Goal: Transaction & Acquisition: Book appointment/travel/reservation

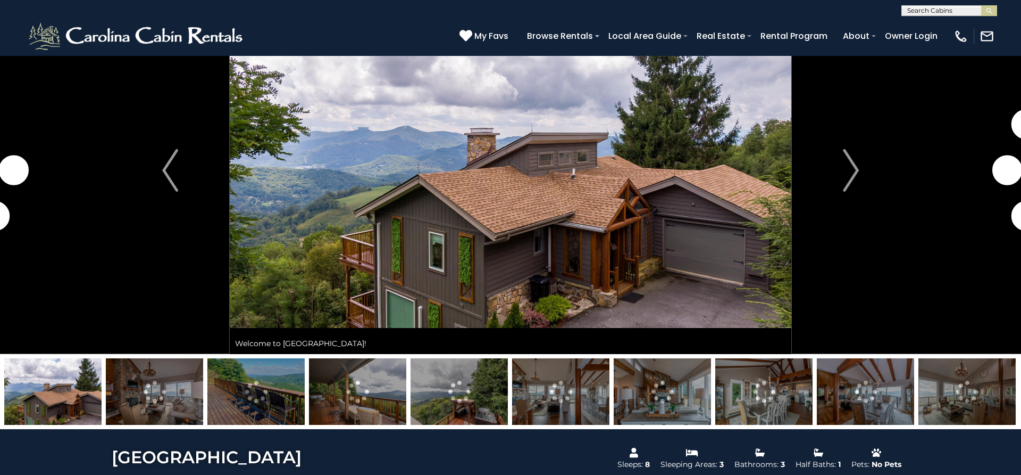
scroll to position [54, 0]
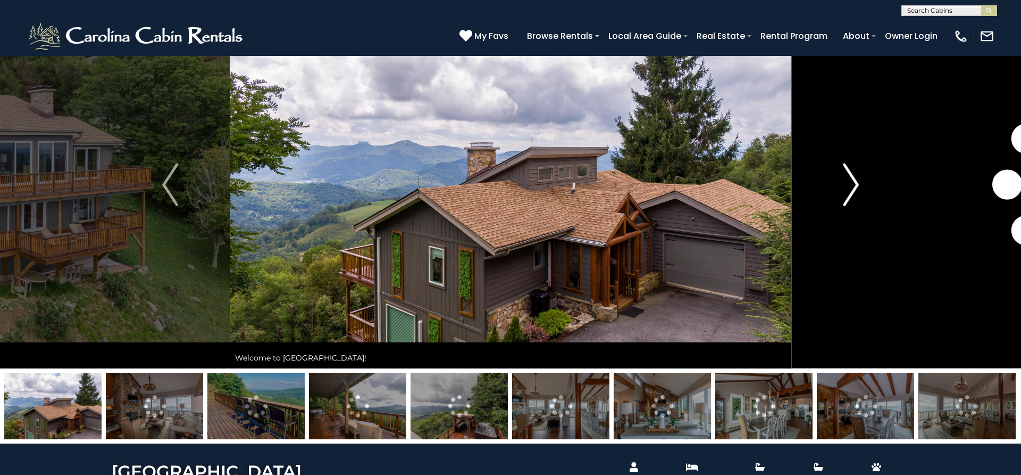
click at [855, 189] on img "Next" at bounding box center [851, 184] width 16 height 43
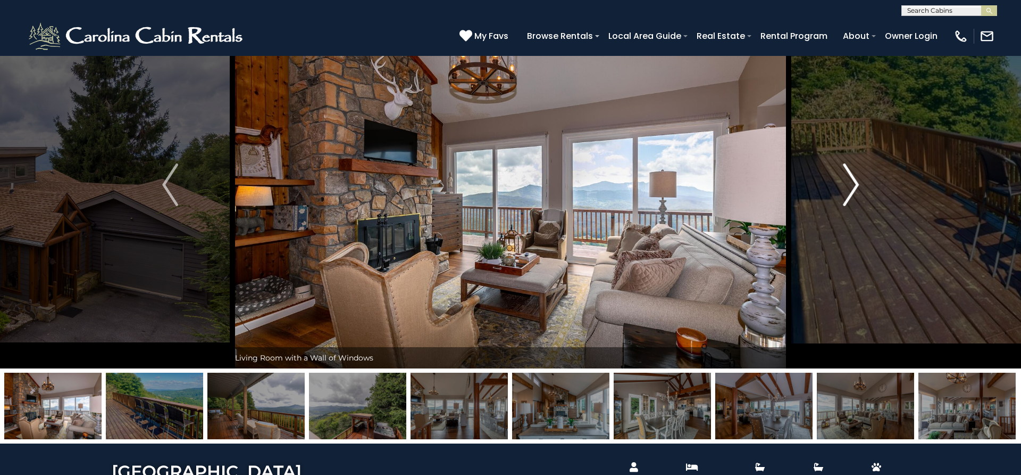
click at [852, 193] on img "Next" at bounding box center [851, 184] width 16 height 43
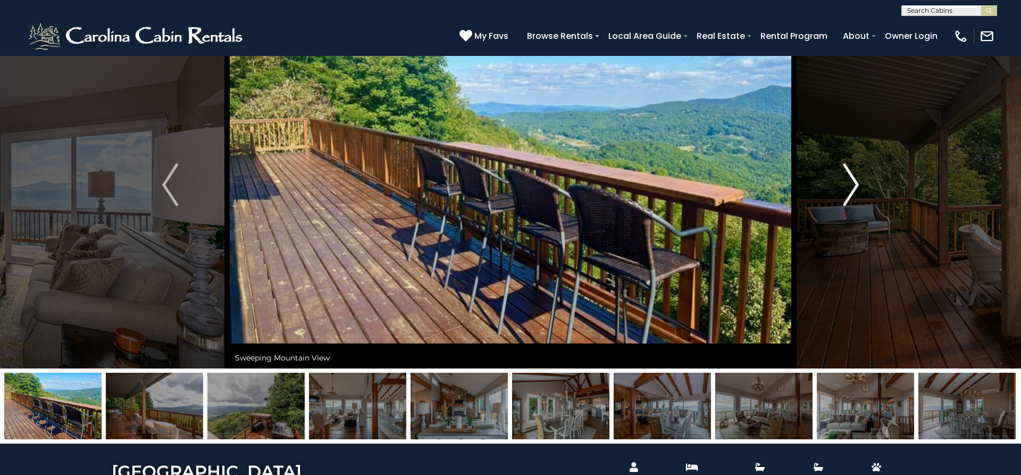
click at [852, 193] on img "Next" at bounding box center [851, 184] width 16 height 43
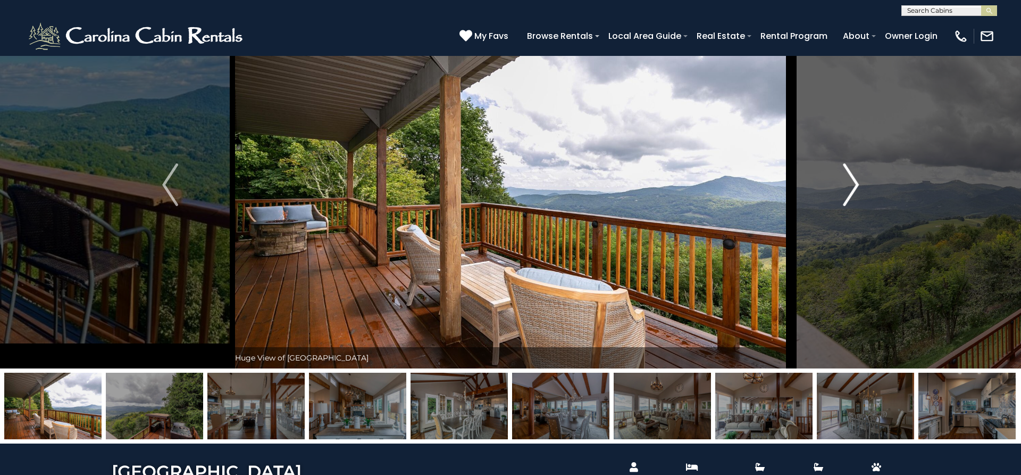
click at [852, 193] on img "Next" at bounding box center [851, 184] width 16 height 43
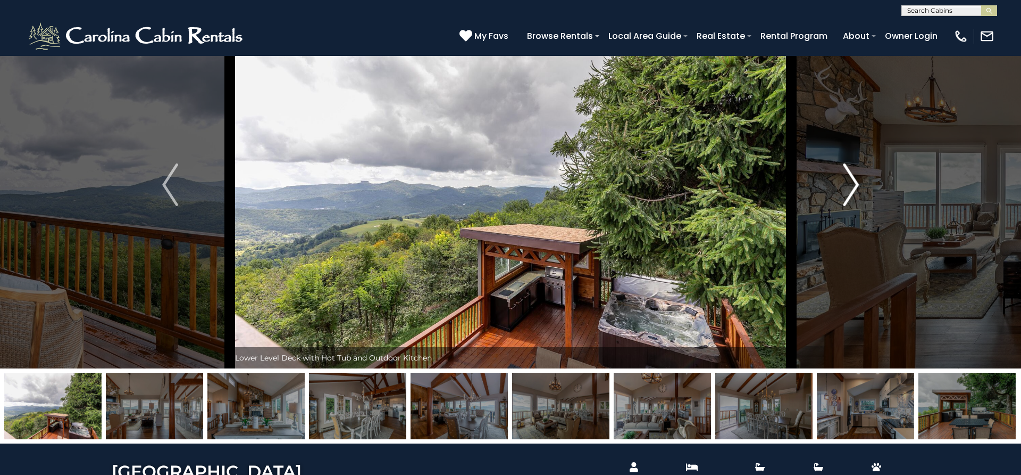
click at [852, 193] on img "Next" at bounding box center [851, 184] width 16 height 43
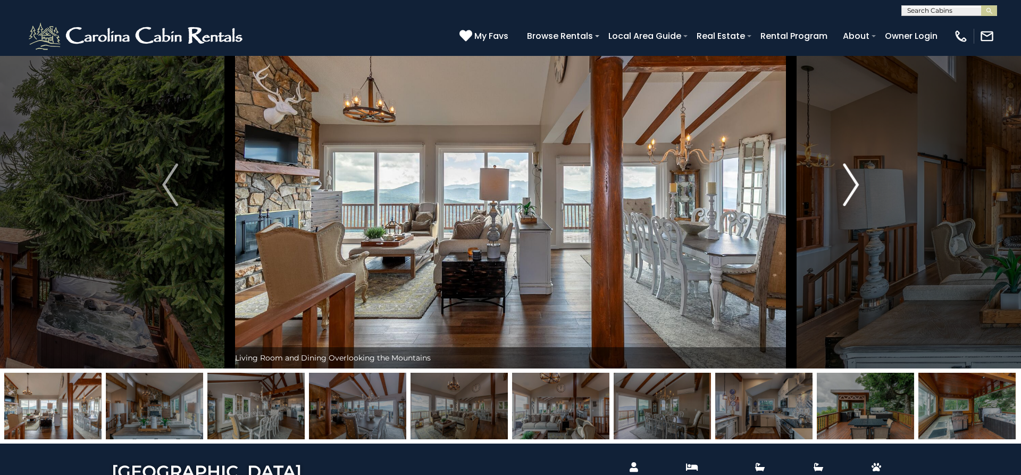
click at [852, 193] on img "Next" at bounding box center [851, 184] width 16 height 43
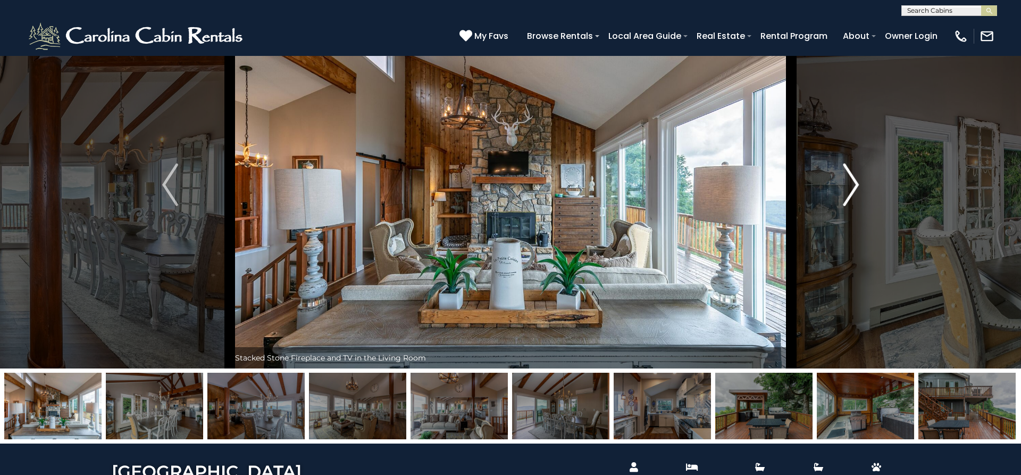
click at [852, 193] on img "Next" at bounding box center [851, 184] width 16 height 43
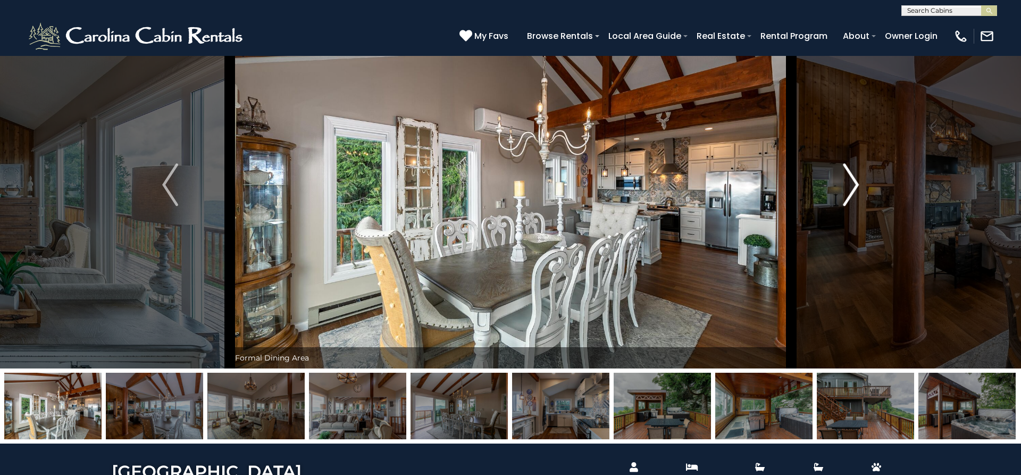
click at [852, 193] on img "Next" at bounding box center [851, 184] width 16 height 43
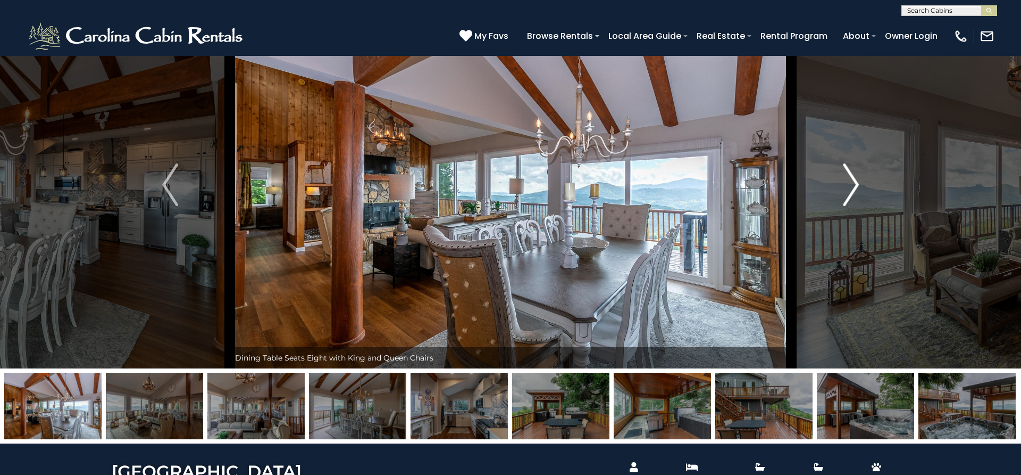
click at [852, 193] on img "Next" at bounding box center [851, 184] width 16 height 43
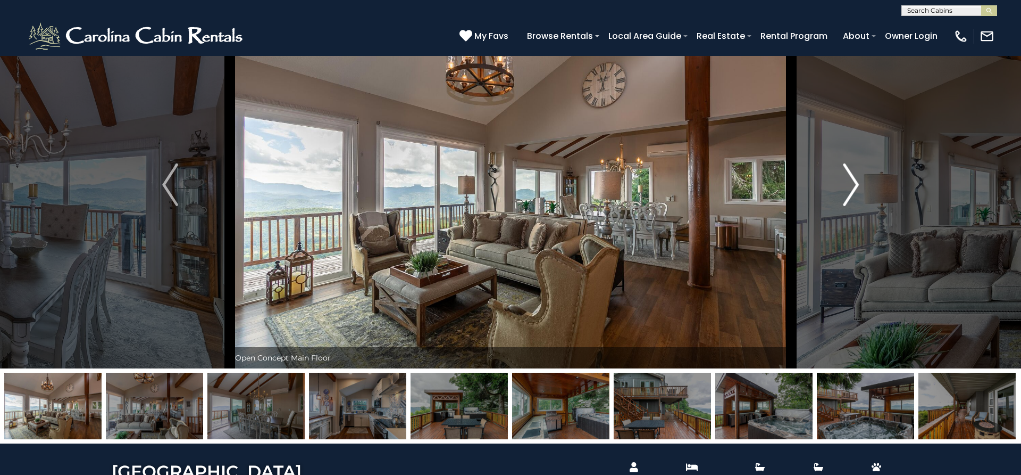
click at [852, 193] on img "Next" at bounding box center [851, 184] width 16 height 43
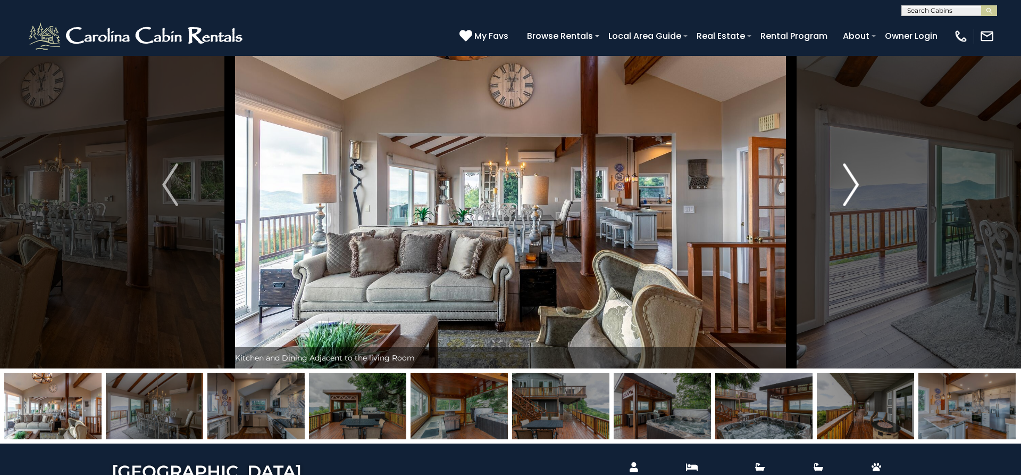
click at [852, 193] on img "Next" at bounding box center [851, 184] width 16 height 43
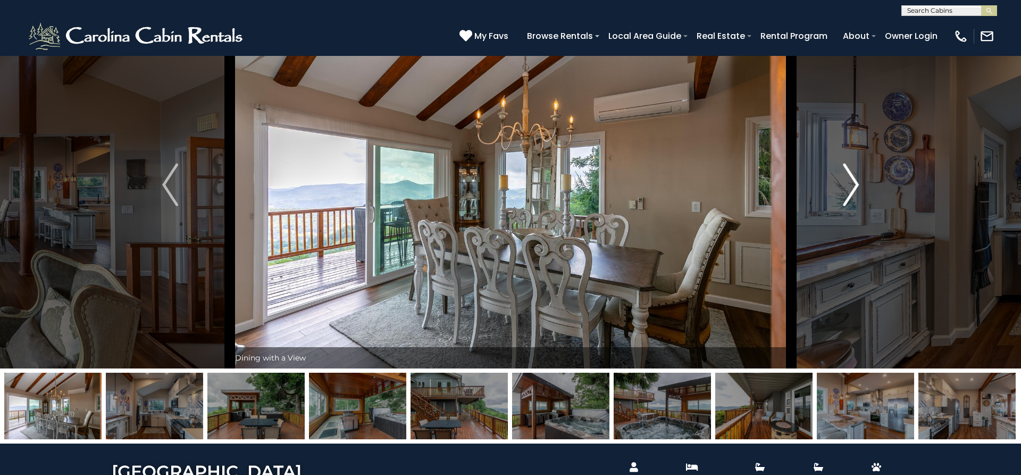
click at [852, 193] on img "Next" at bounding box center [851, 184] width 16 height 43
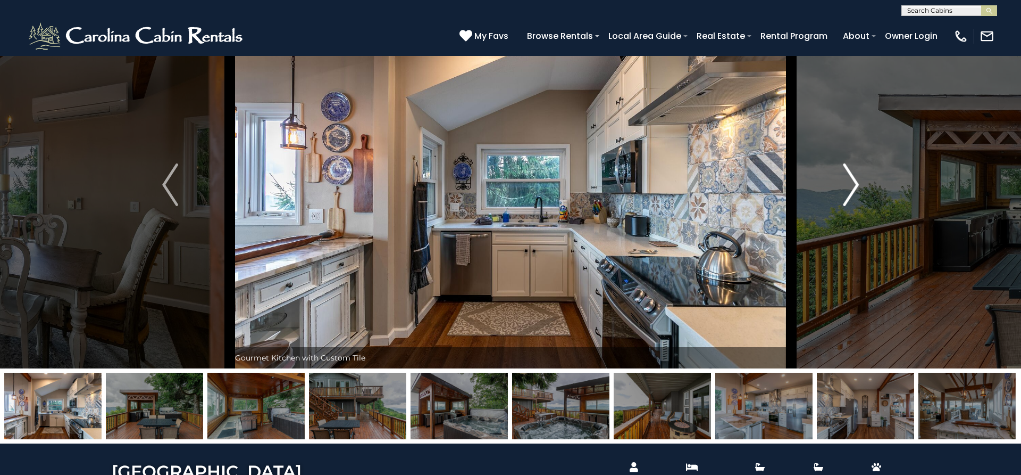
click at [852, 193] on img "Next" at bounding box center [851, 184] width 16 height 43
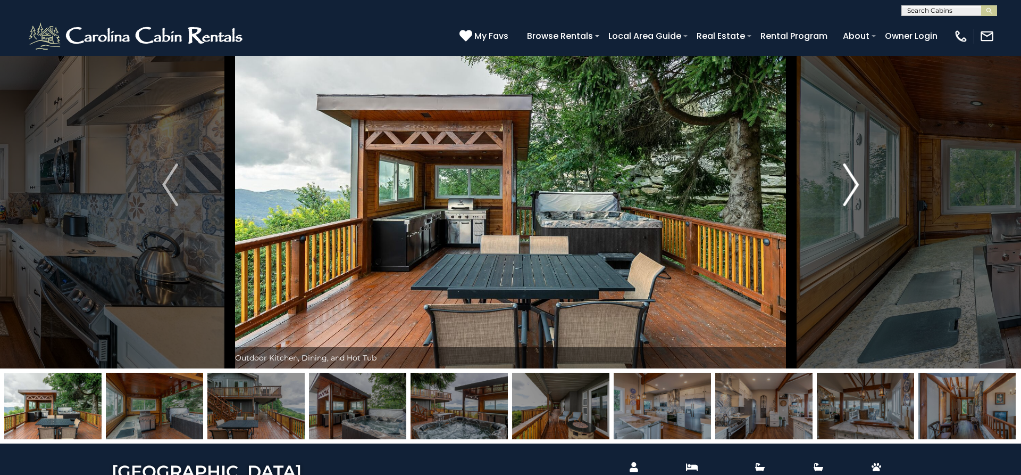
click at [852, 193] on img "Next" at bounding box center [851, 184] width 16 height 43
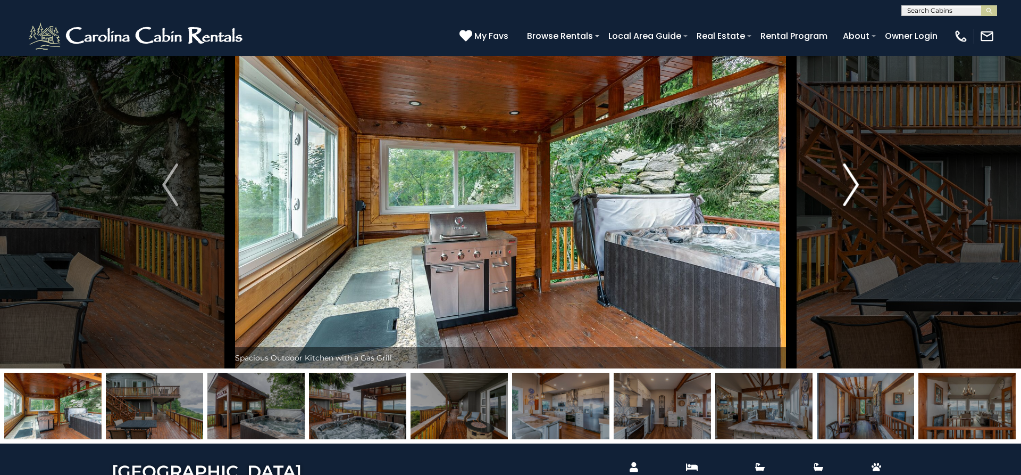
click at [852, 193] on img "Next" at bounding box center [851, 184] width 16 height 43
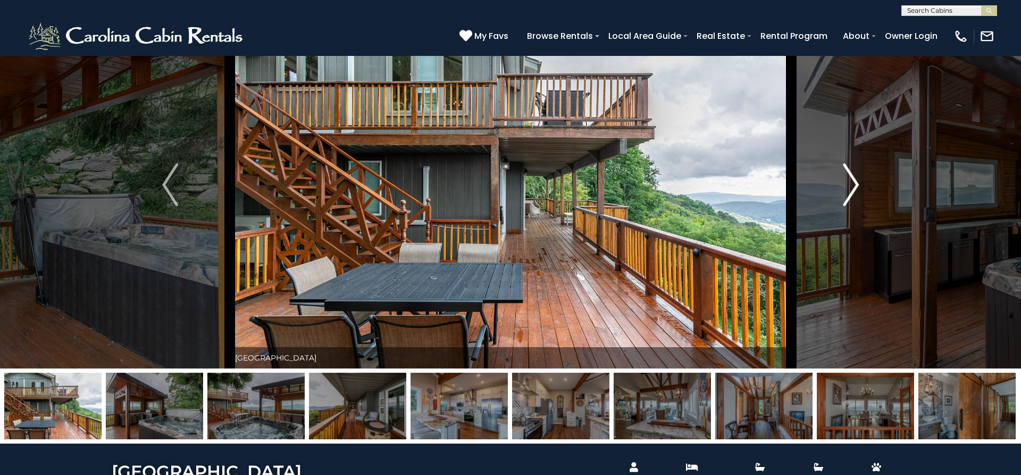
click at [852, 193] on img "Next" at bounding box center [851, 184] width 16 height 43
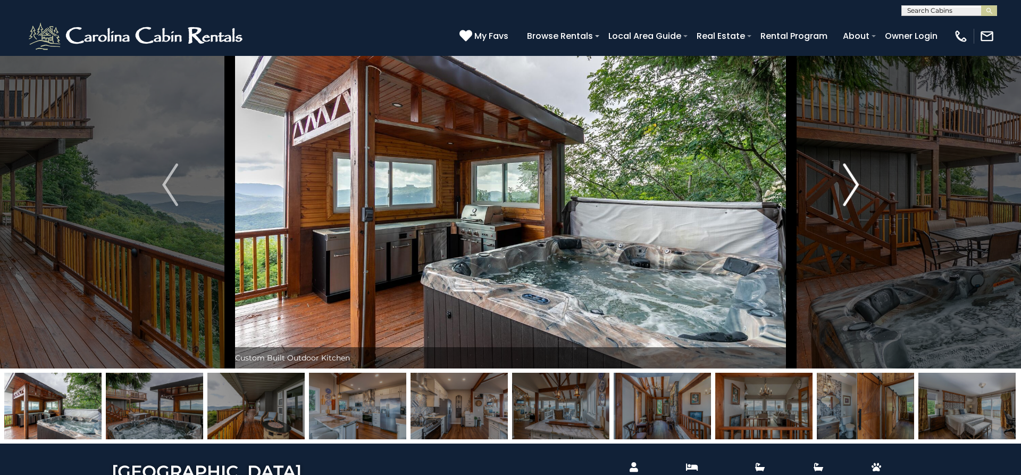
click at [852, 193] on img "Next" at bounding box center [851, 184] width 16 height 43
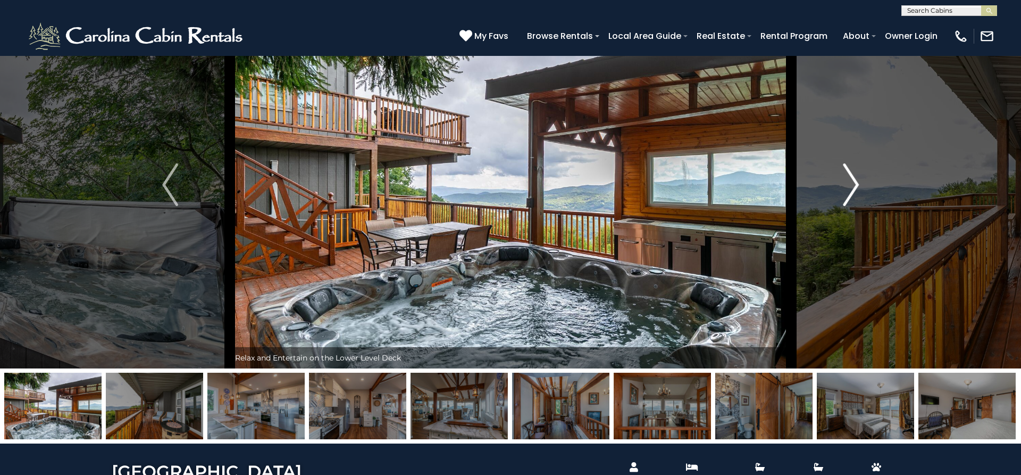
click at [852, 193] on img "Next" at bounding box center [851, 184] width 16 height 43
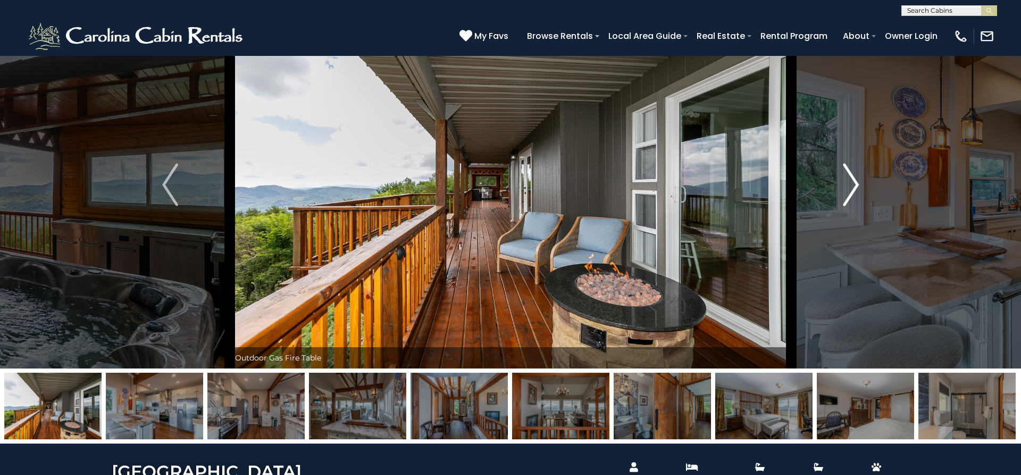
click at [852, 193] on img "Next" at bounding box center [851, 184] width 16 height 43
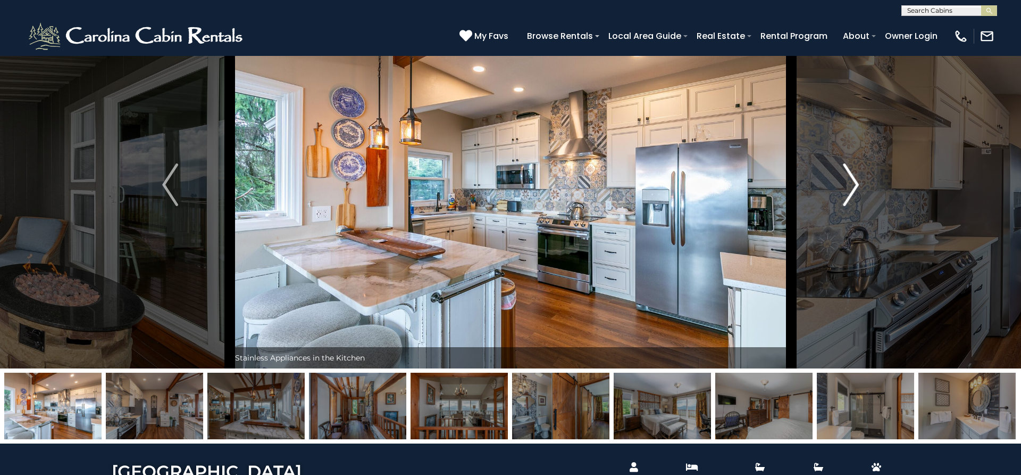
click at [852, 193] on img "Next" at bounding box center [851, 184] width 16 height 43
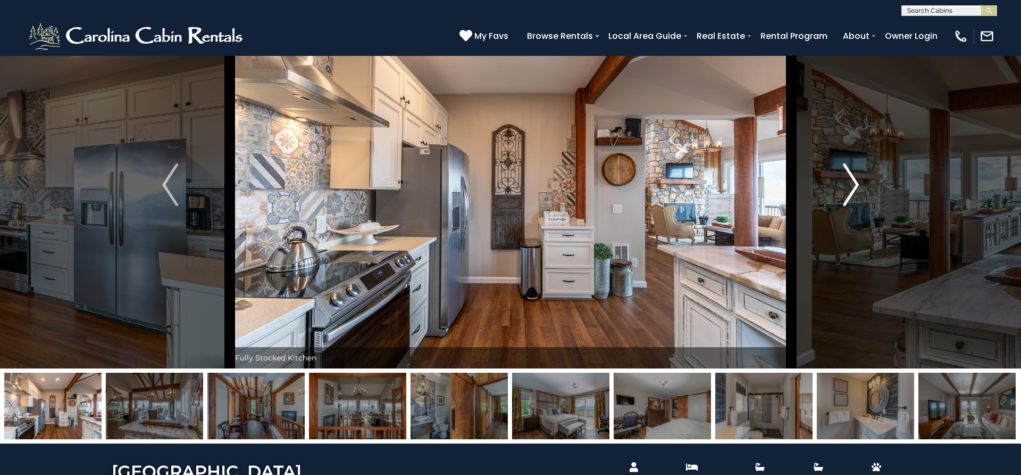
click at [852, 193] on img "Next" at bounding box center [851, 184] width 16 height 43
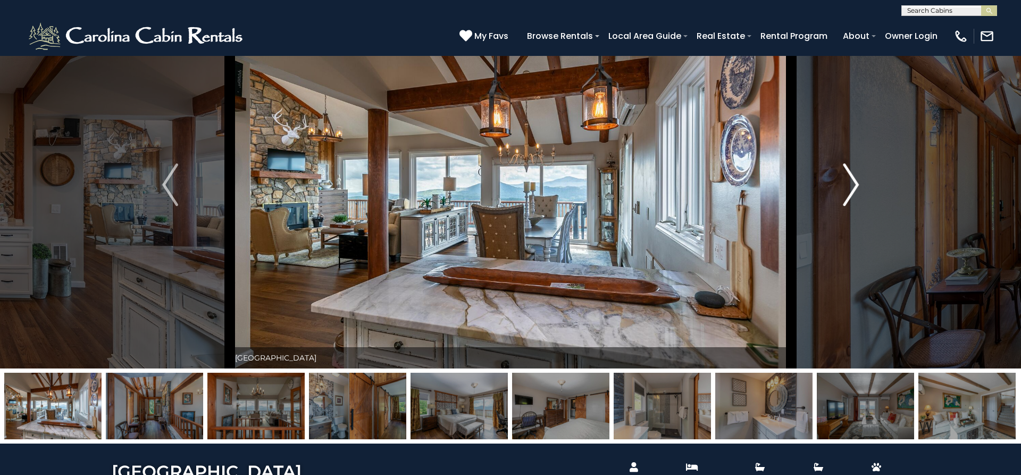
click at [852, 193] on img "Next" at bounding box center [851, 184] width 16 height 43
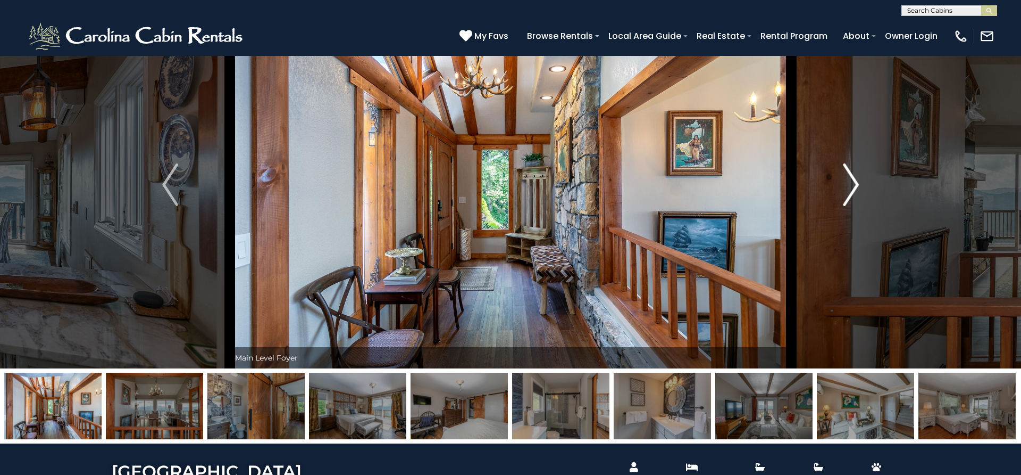
click at [852, 193] on img "Next" at bounding box center [851, 184] width 16 height 43
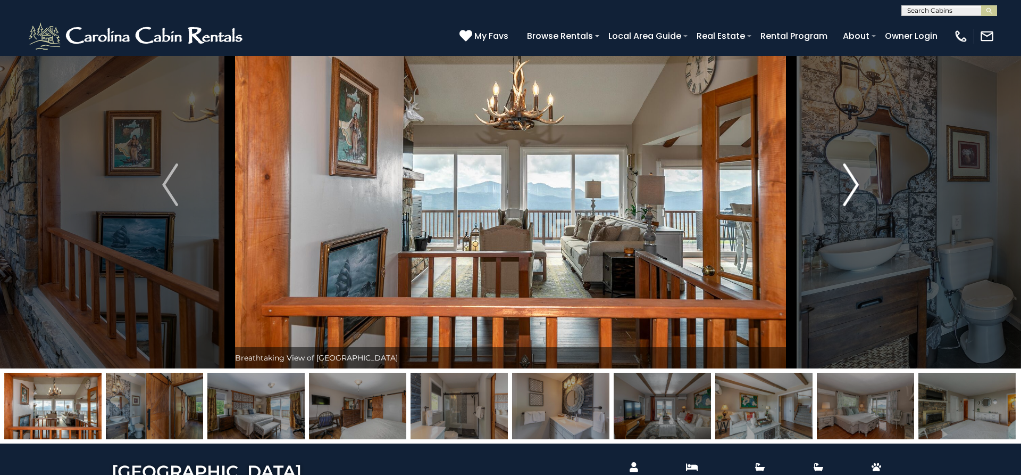
click at [852, 193] on img "Next" at bounding box center [851, 184] width 16 height 43
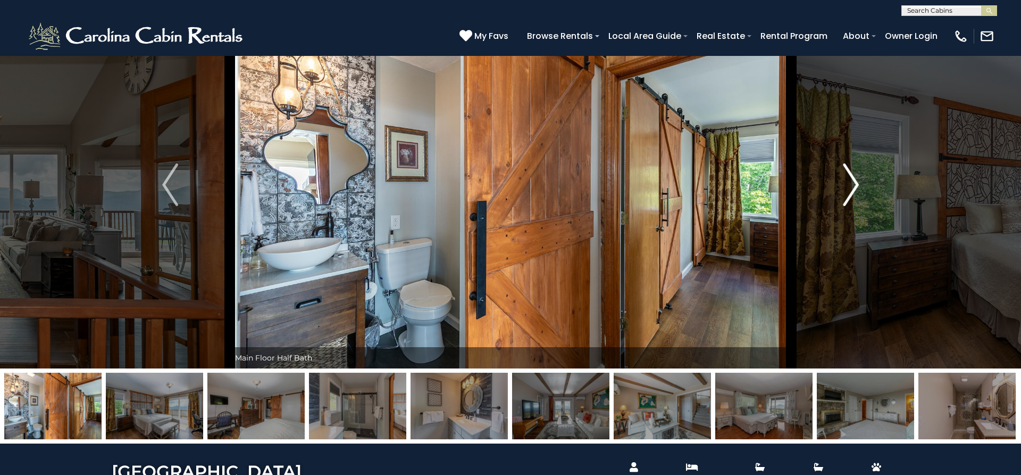
click at [852, 193] on img "Next" at bounding box center [851, 184] width 16 height 43
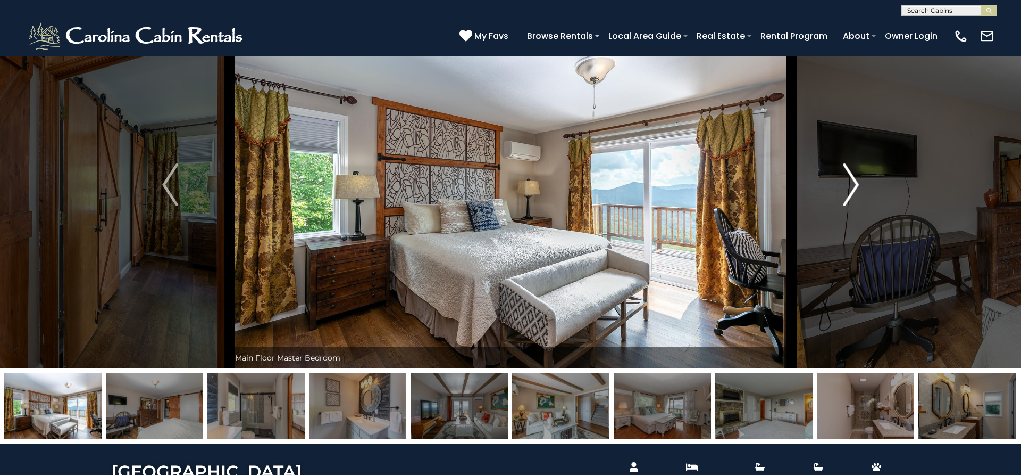
click at [852, 193] on img "Next" at bounding box center [851, 184] width 16 height 43
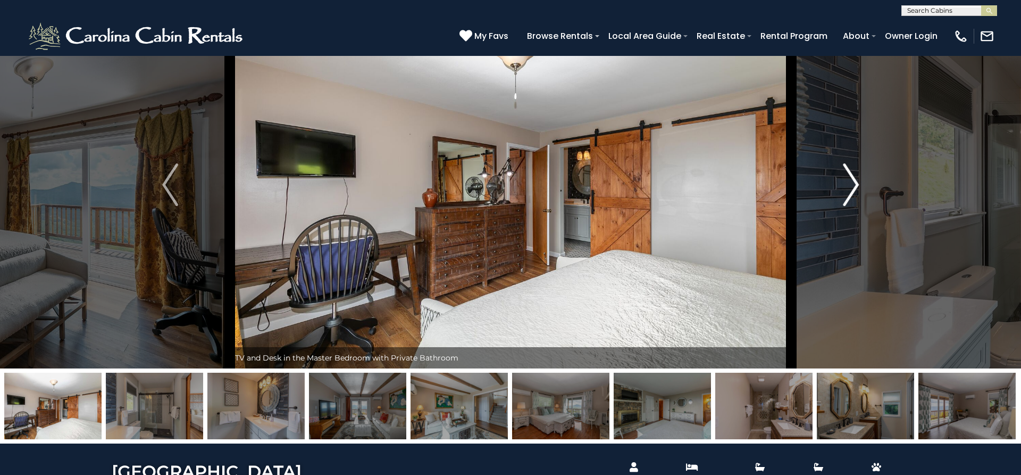
click at [852, 193] on img "Next" at bounding box center [851, 184] width 16 height 43
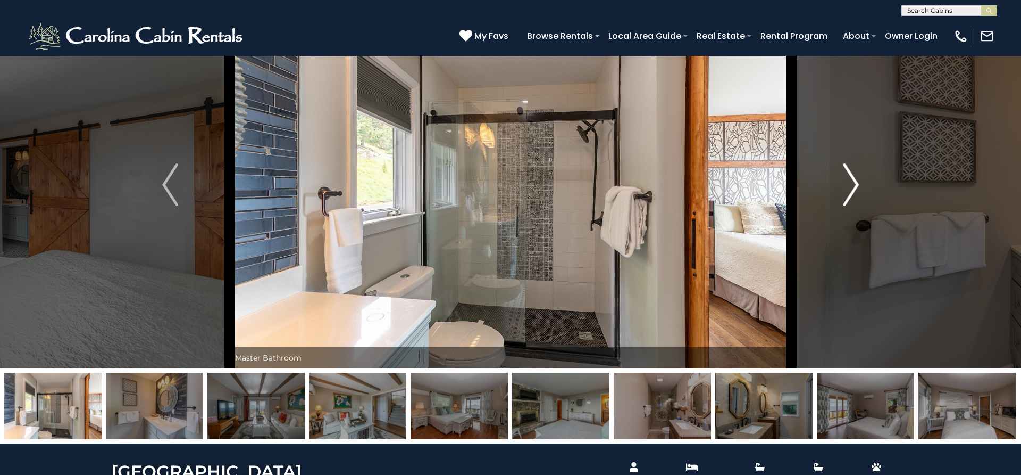
click at [852, 193] on img "Next" at bounding box center [851, 184] width 16 height 43
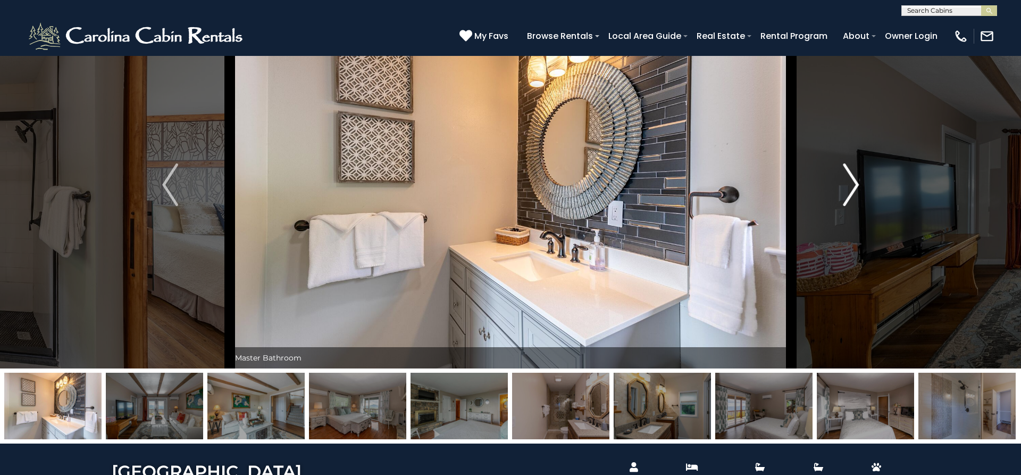
click at [852, 193] on img "Next" at bounding box center [851, 184] width 16 height 43
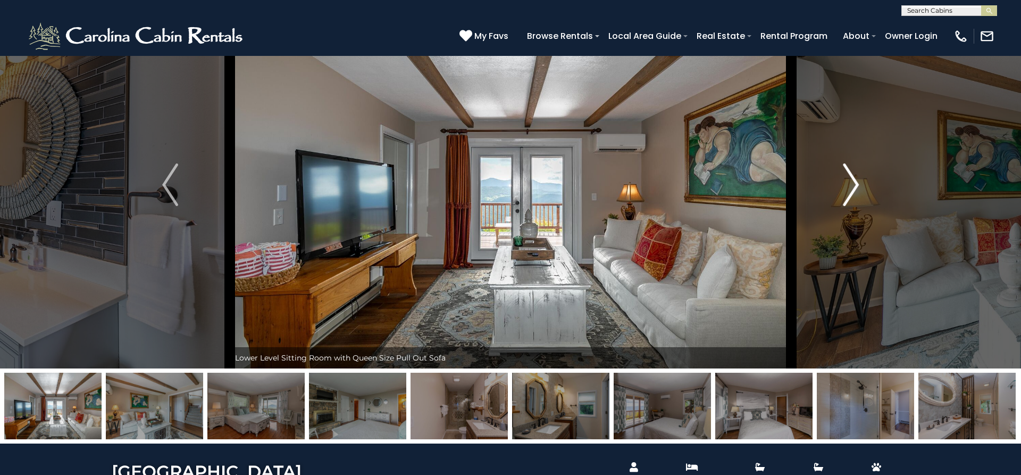
click at [852, 193] on img "Next" at bounding box center [851, 184] width 16 height 43
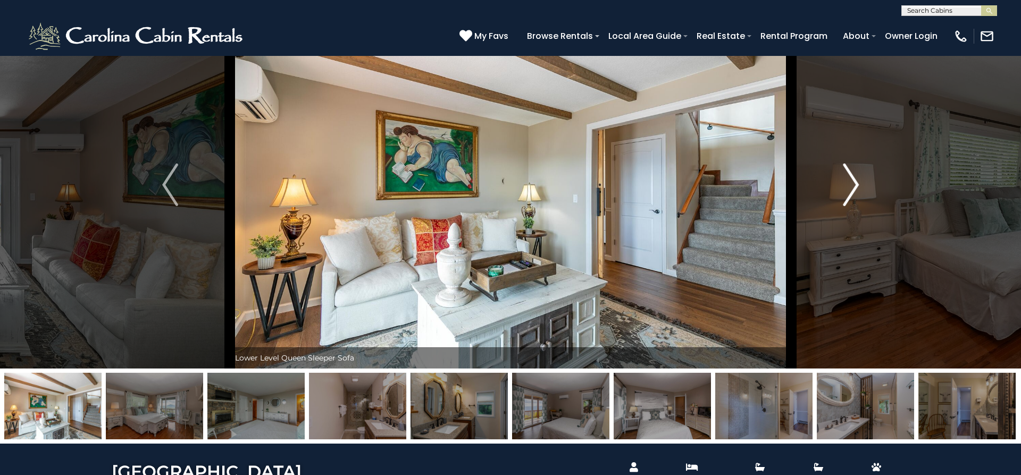
click at [852, 193] on img "Next" at bounding box center [851, 184] width 16 height 43
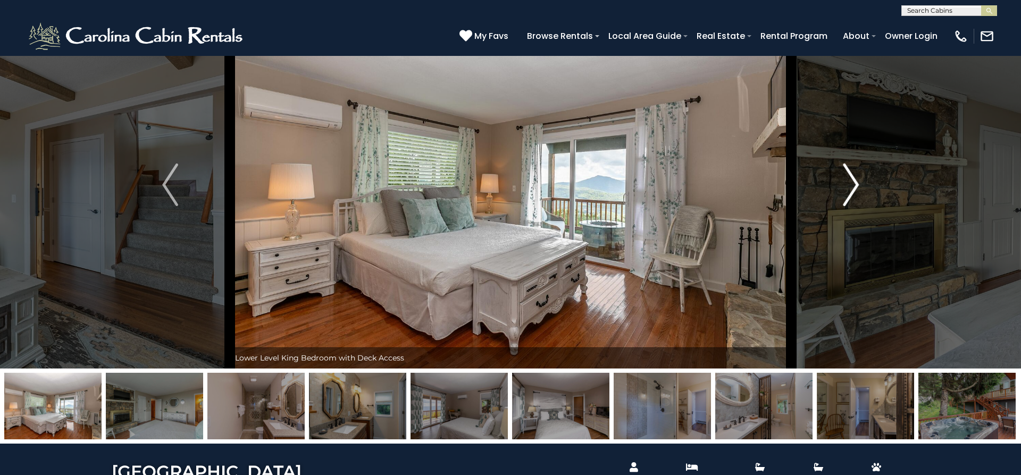
click at [852, 193] on img "Next" at bounding box center [851, 184] width 16 height 43
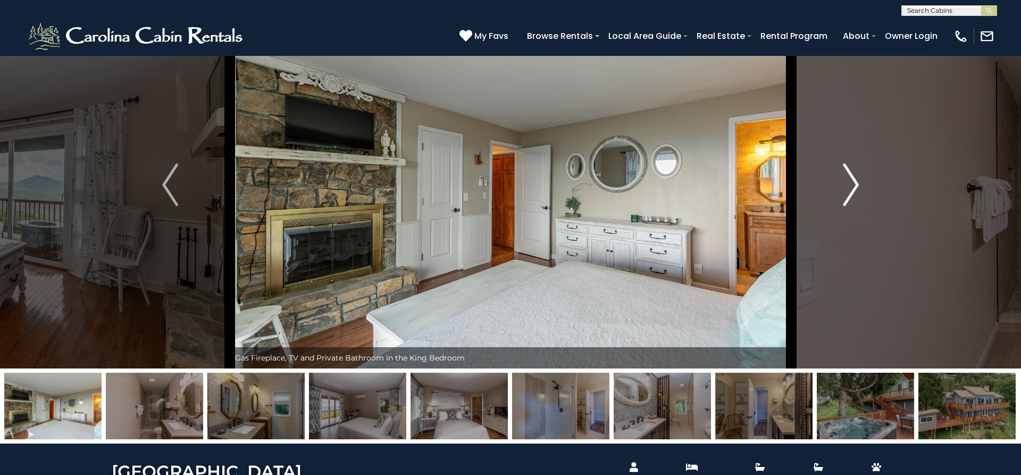
click at [852, 193] on img "Next" at bounding box center [851, 184] width 16 height 43
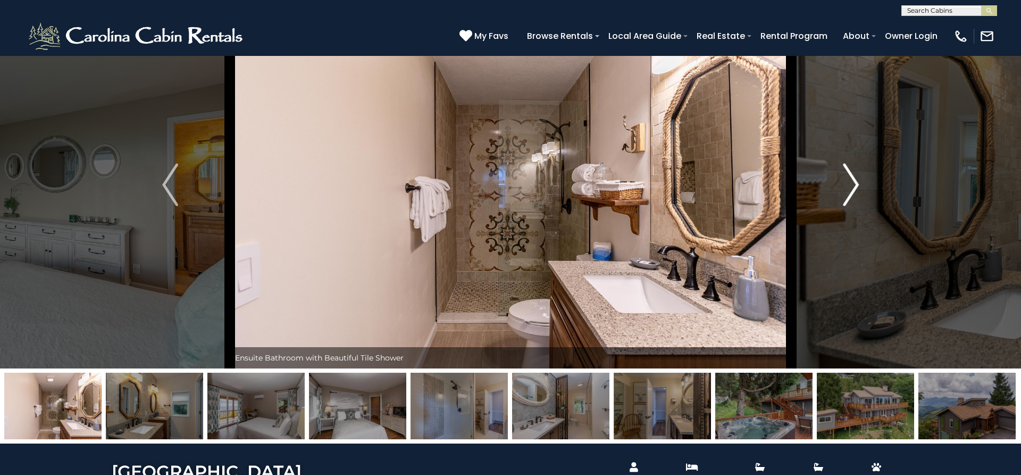
click at [852, 193] on img "Next" at bounding box center [851, 184] width 16 height 43
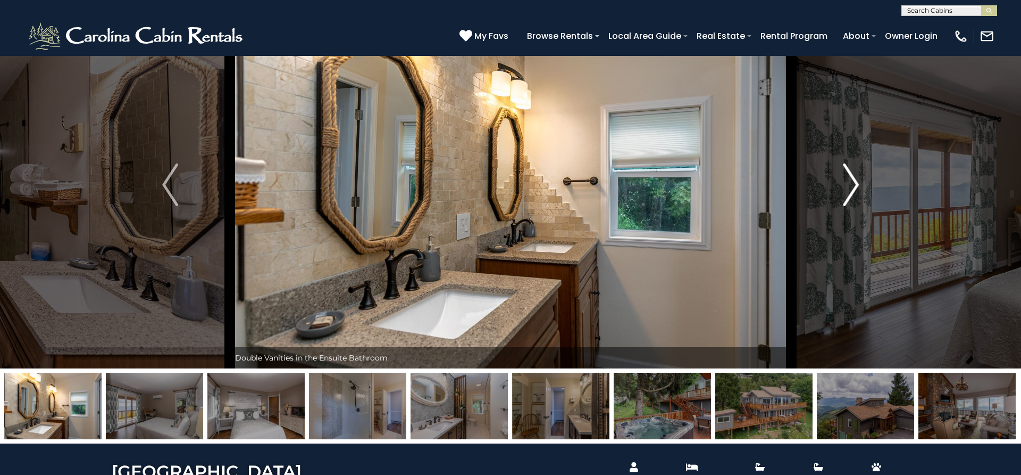
click at [852, 193] on img "Next" at bounding box center [851, 184] width 16 height 43
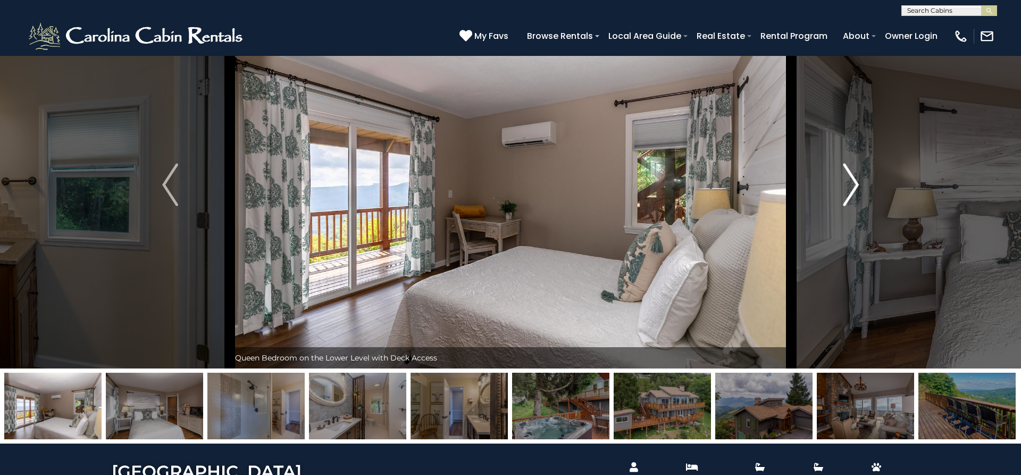
click at [852, 193] on img "Next" at bounding box center [851, 184] width 16 height 43
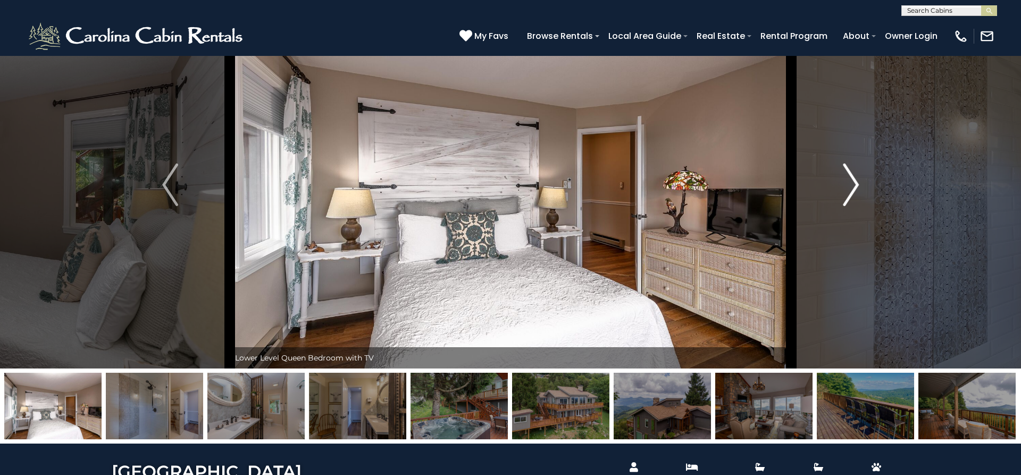
click at [852, 193] on img "Next" at bounding box center [851, 184] width 16 height 43
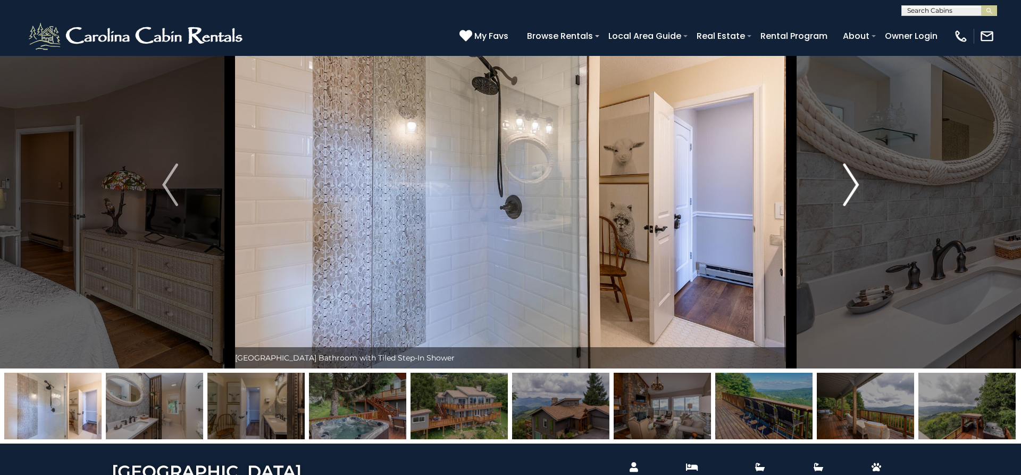
click at [852, 193] on img "Next" at bounding box center [851, 184] width 16 height 43
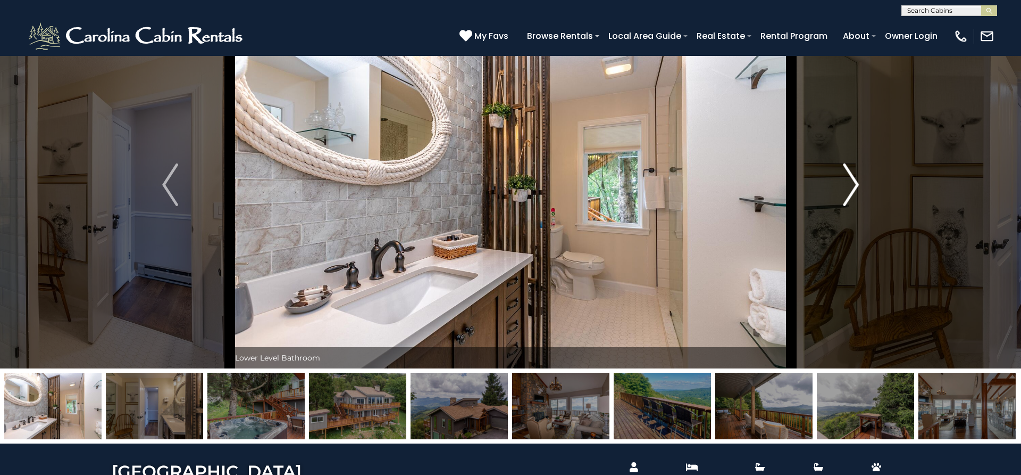
click at [852, 193] on img "Next" at bounding box center [851, 184] width 16 height 43
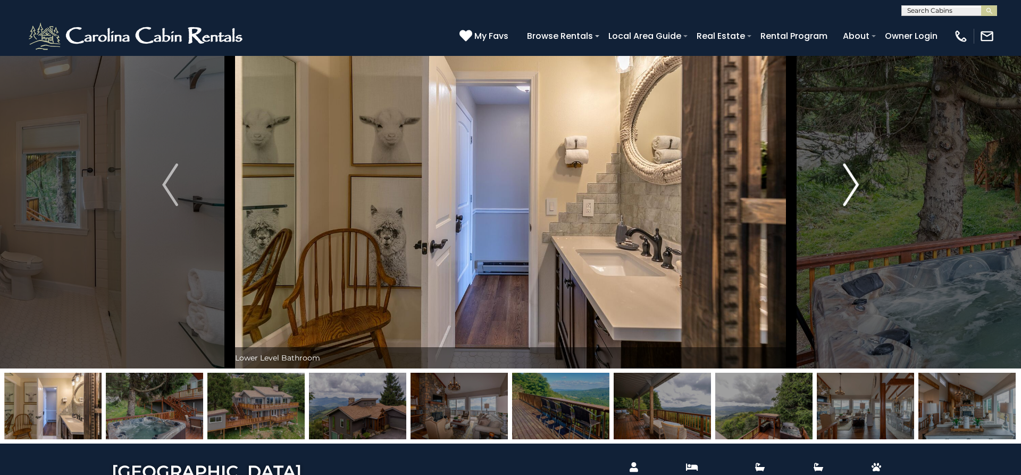
click at [852, 193] on img "Next" at bounding box center [851, 184] width 16 height 43
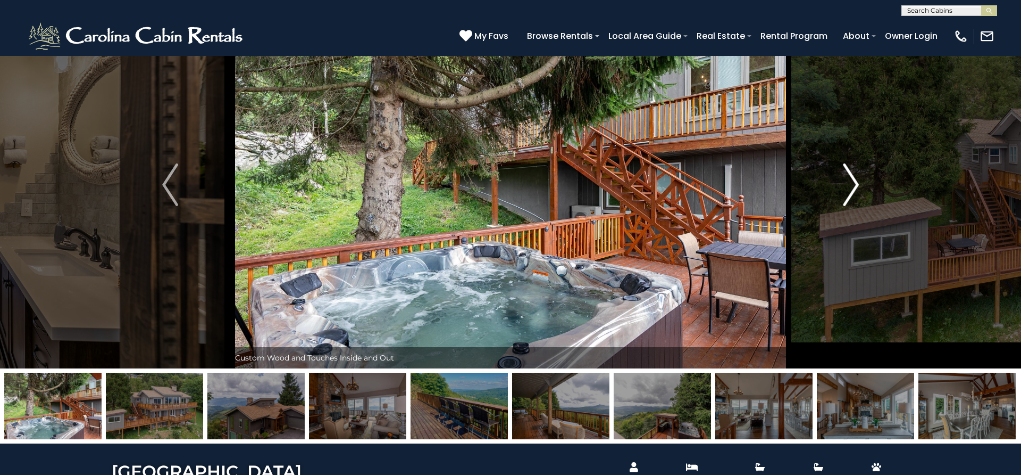
click at [852, 193] on img "Next" at bounding box center [851, 184] width 16 height 43
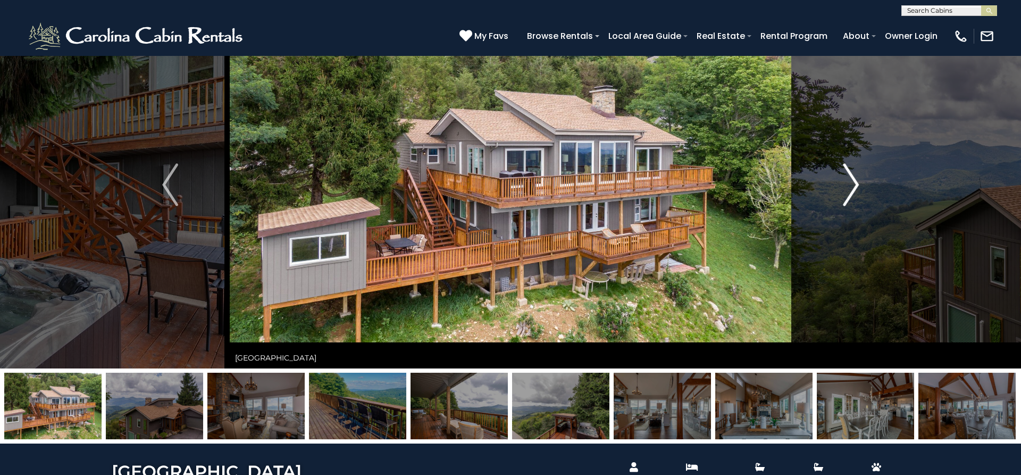
click at [852, 193] on img "Next" at bounding box center [851, 184] width 16 height 43
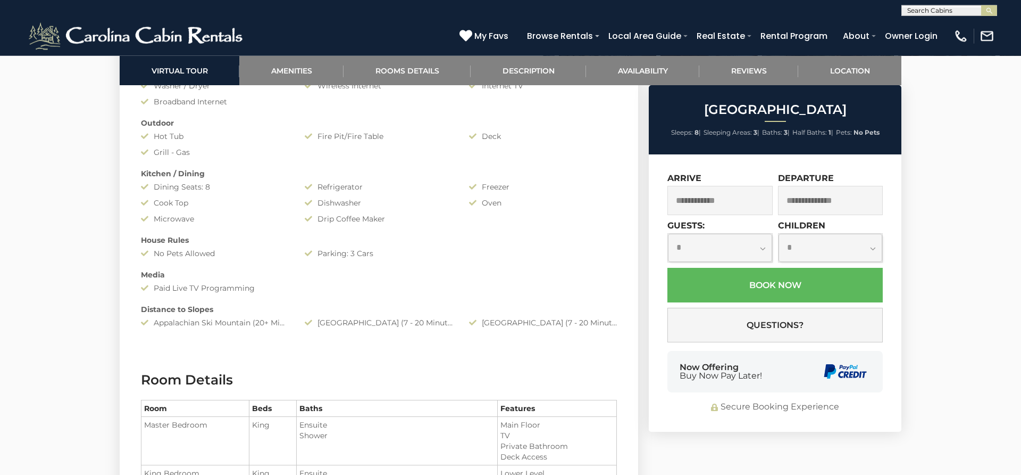
scroll to position [922, 0]
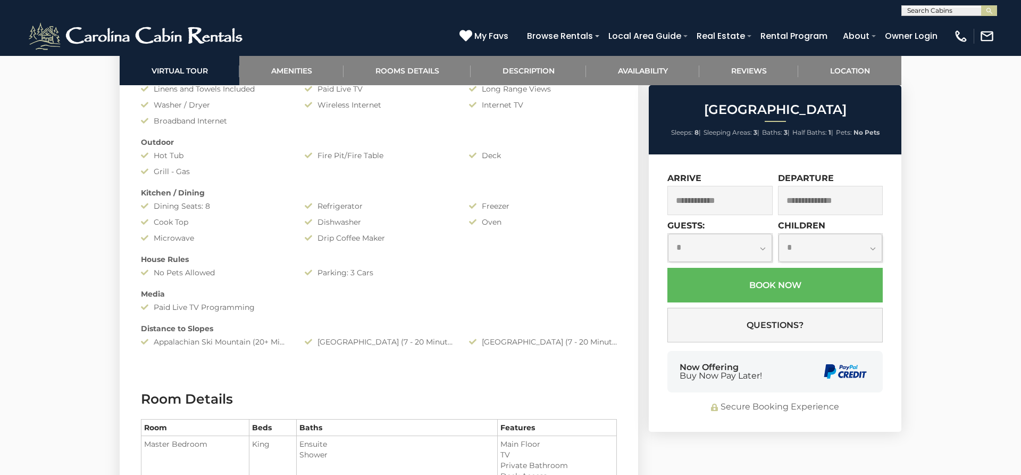
click at [733, 205] on input "text" at bounding box center [720, 200] width 105 height 29
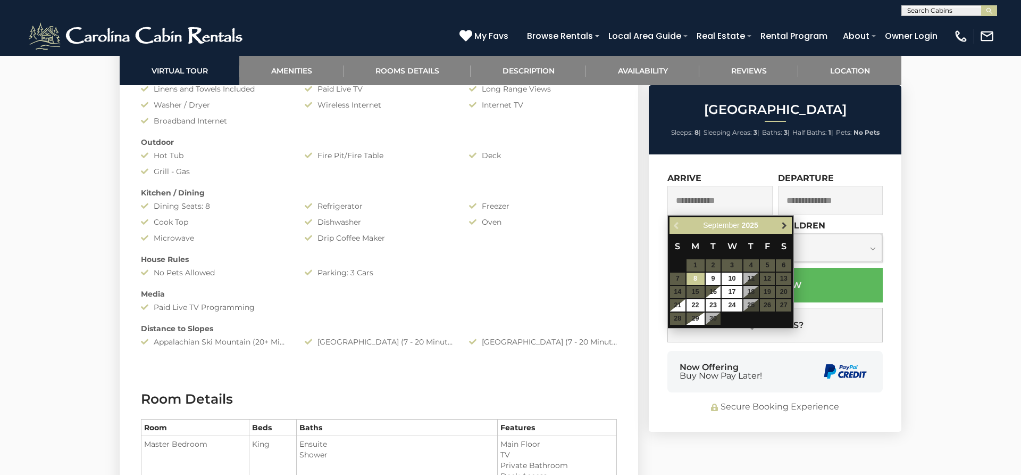
click at [786, 223] on span "Next" at bounding box center [784, 225] width 9 height 9
click at [581, 256] on div "House Rules" at bounding box center [379, 259] width 492 height 11
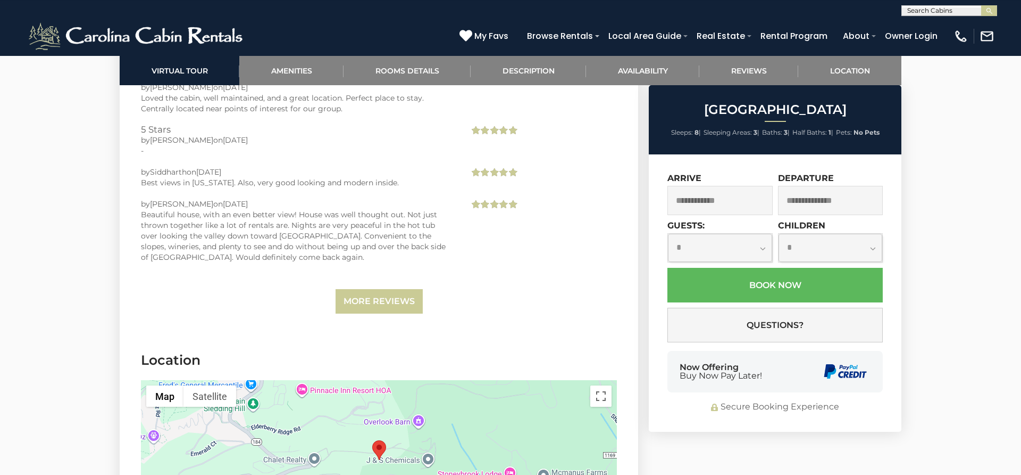
scroll to position [2550, 0]
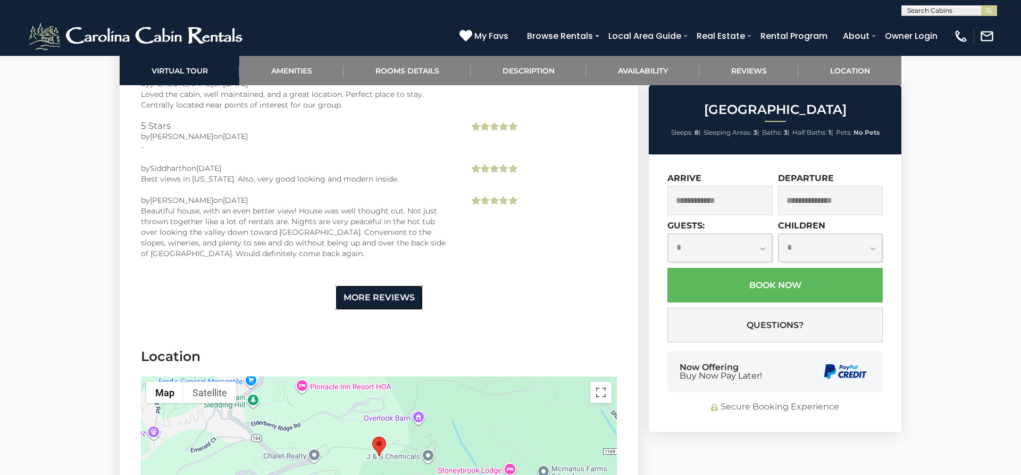
click at [358, 297] on link "More Reviews" at bounding box center [379, 297] width 87 height 25
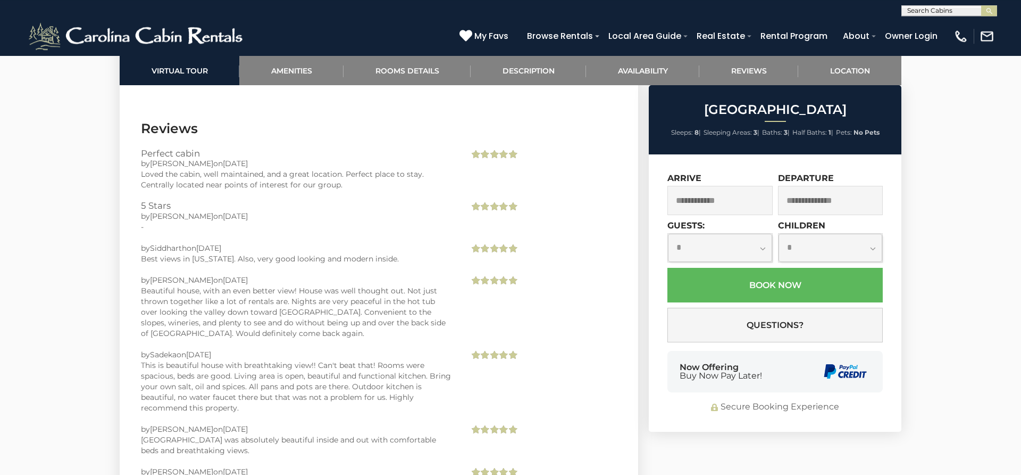
scroll to position [2496, 0]
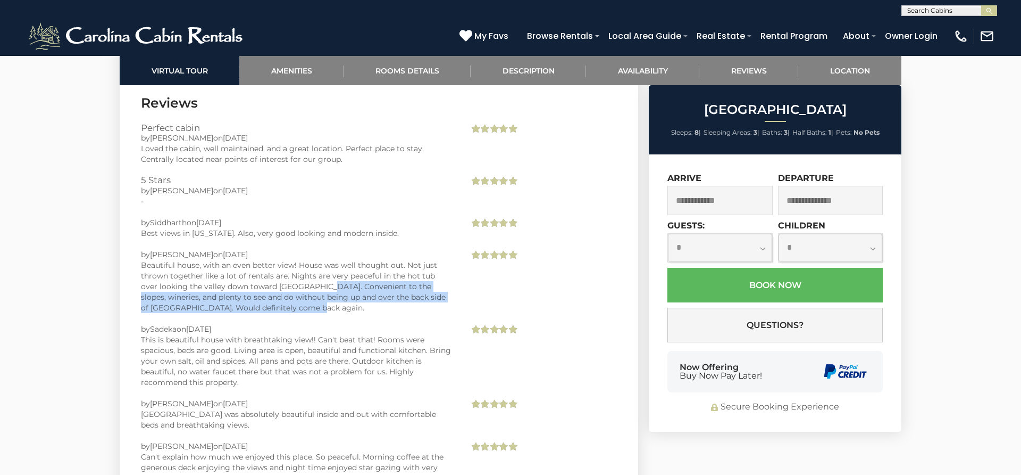
drag, startPoint x: 304, startPoint y: 286, endPoint x: 447, endPoint y: 312, distance: 144.8
click at [447, 312] on div "Beautiful house, with an even better view! House was well thought out. Not just…" at bounding box center [297, 286] width 312 height 53
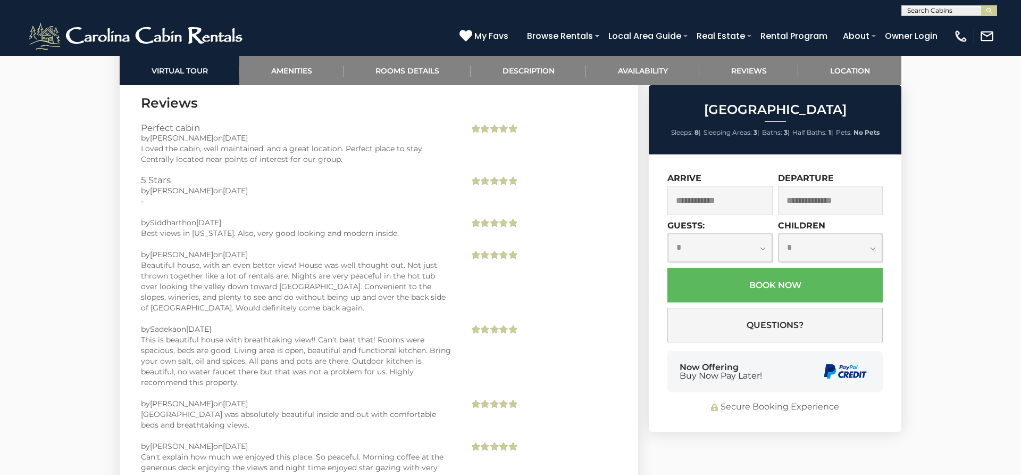
click at [447, 312] on div "Beautiful house, with an even better view! House was well thought out. Not just…" at bounding box center [297, 286] width 312 height 53
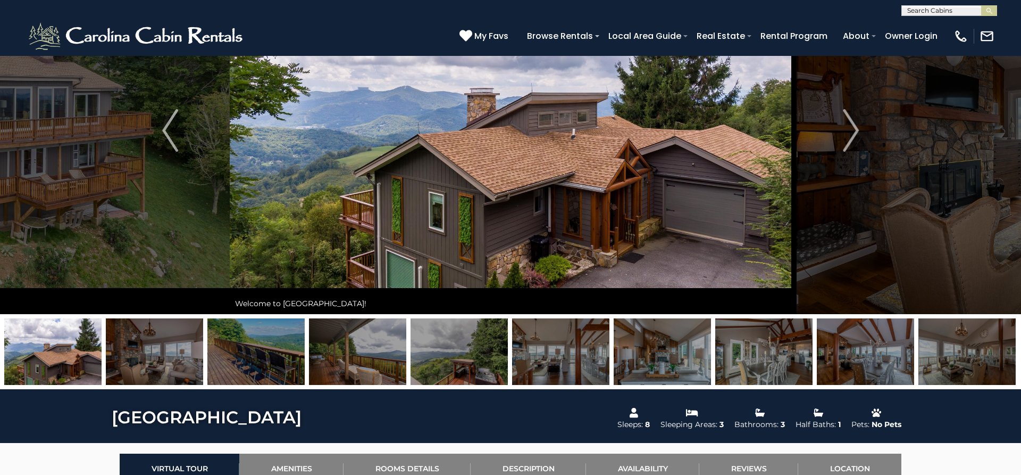
scroll to position [0, 0]
